Goal: Task Accomplishment & Management: Complete application form

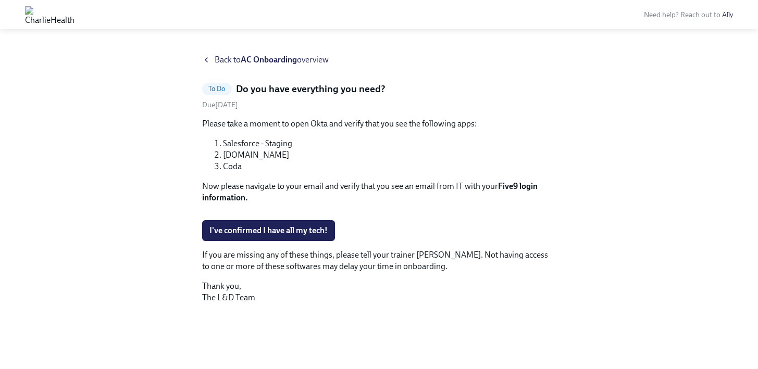
click at [229, 61] on span "Back to AC Onboarding overview" at bounding box center [272, 59] width 114 height 11
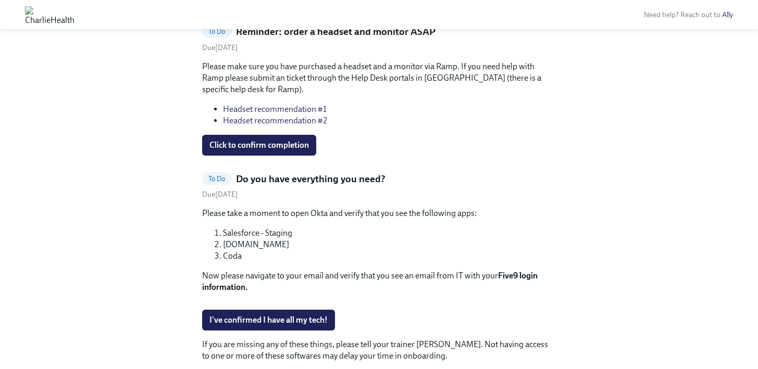
scroll to position [379, 0]
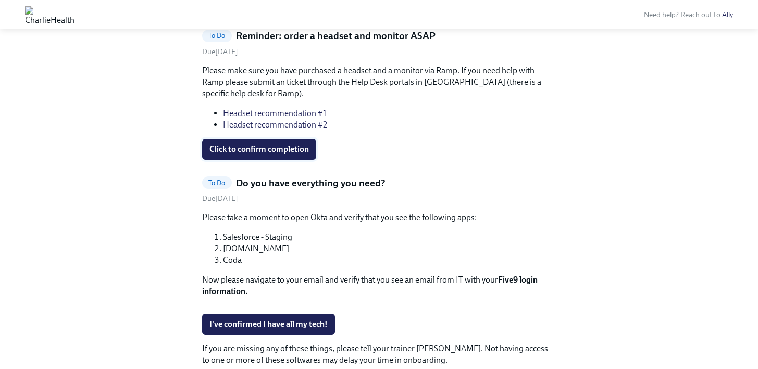
click at [286, 144] on span "Click to confirm completion" at bounding box center [258, 149] width 99 height 10
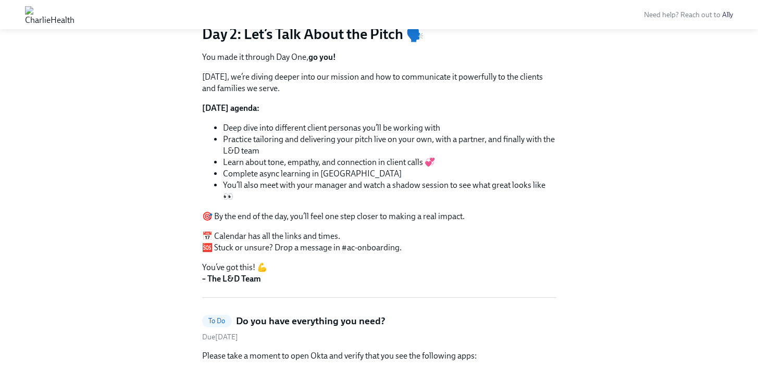
scroll to position [0, 0]
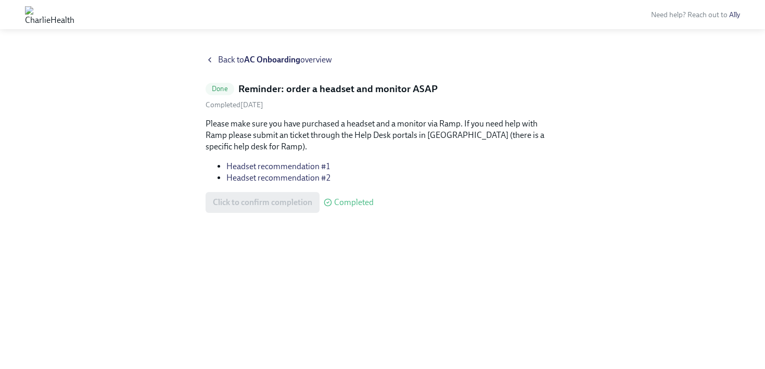
click at [215, 62] on div "Back to AC Onboarding overview" at bounding box center [383, 59] width 354 height 11
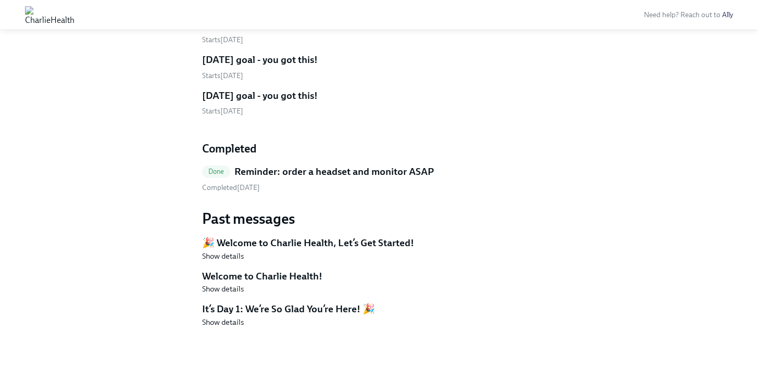
scroll to position [2265, 0]
click at [232, 255] on span "Show details" at bounding box center [223, 256] width 42 height 10
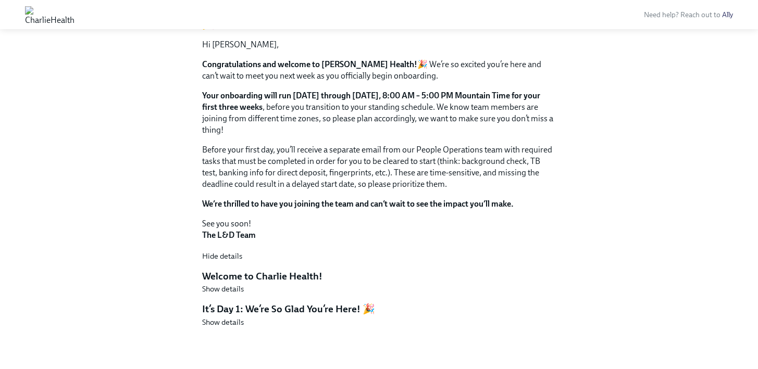
scroll to position [2484, 0]
click at [213, 253] on span "Hide details" at bounding box center [222, 256] width 40 height 10
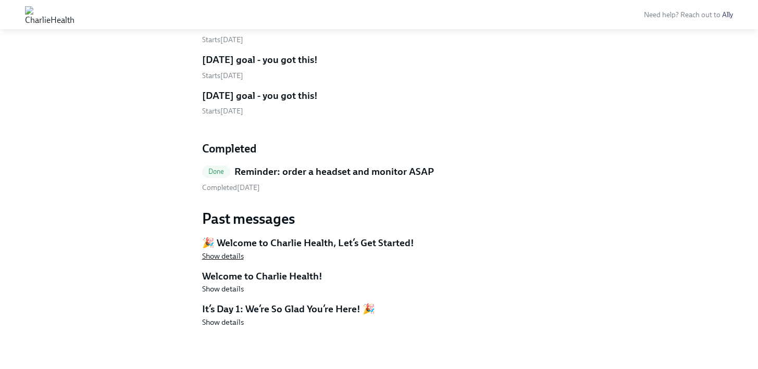
click at [234, 256] on span "Show details" at bounding box center [223, 256] width 42 height 10
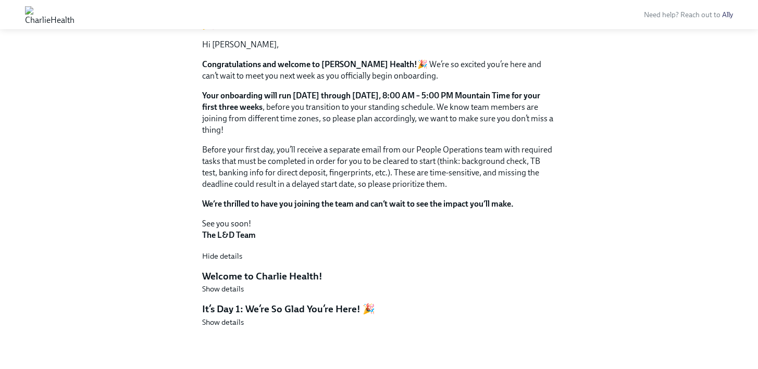
scroll to position [2484, 0]
click at [218, 290] on span "Show details" at bounding box center [223, 289] width 42 height 10
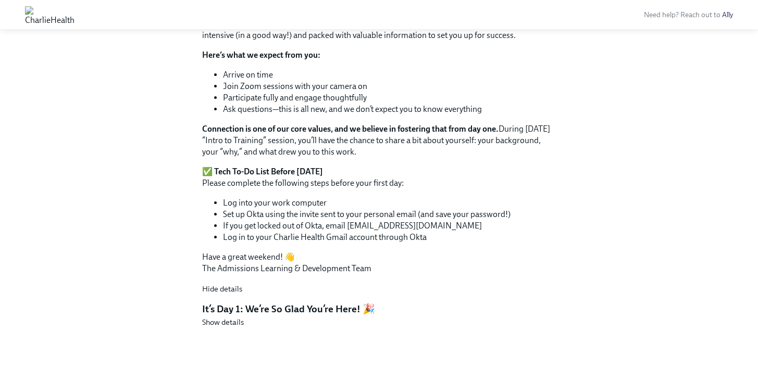
scroll to position [3033, 0]
click at [237, 323] on span "Show details" at bounding box center [223, 322] width 42 height 10
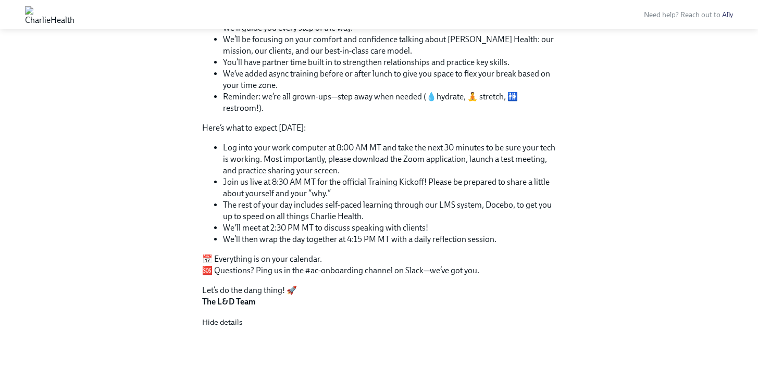
scroll to position [3428, 0]
